Goal: Task Accomplishment & Management: Manage account settings

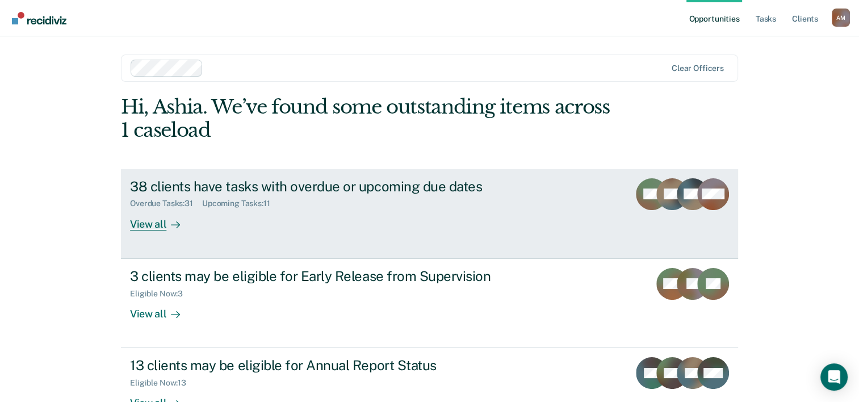
click at [184, 190] on div "38 clients have tasks with overdue or upcoming due dates" at bounding box center [329, 186] width 398 height 16
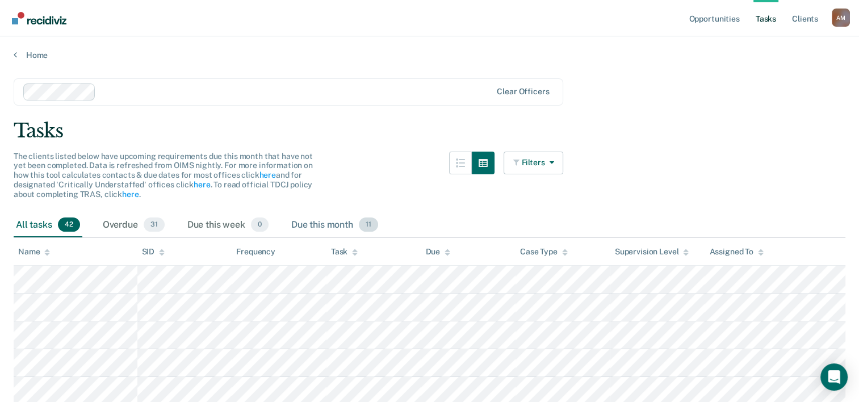
click at [324, 222] on div "Due this month 11" at bounding box center [334, 225] width 91 height 25
